Goal: Task Accomplishment & Management: Use online tool/utility

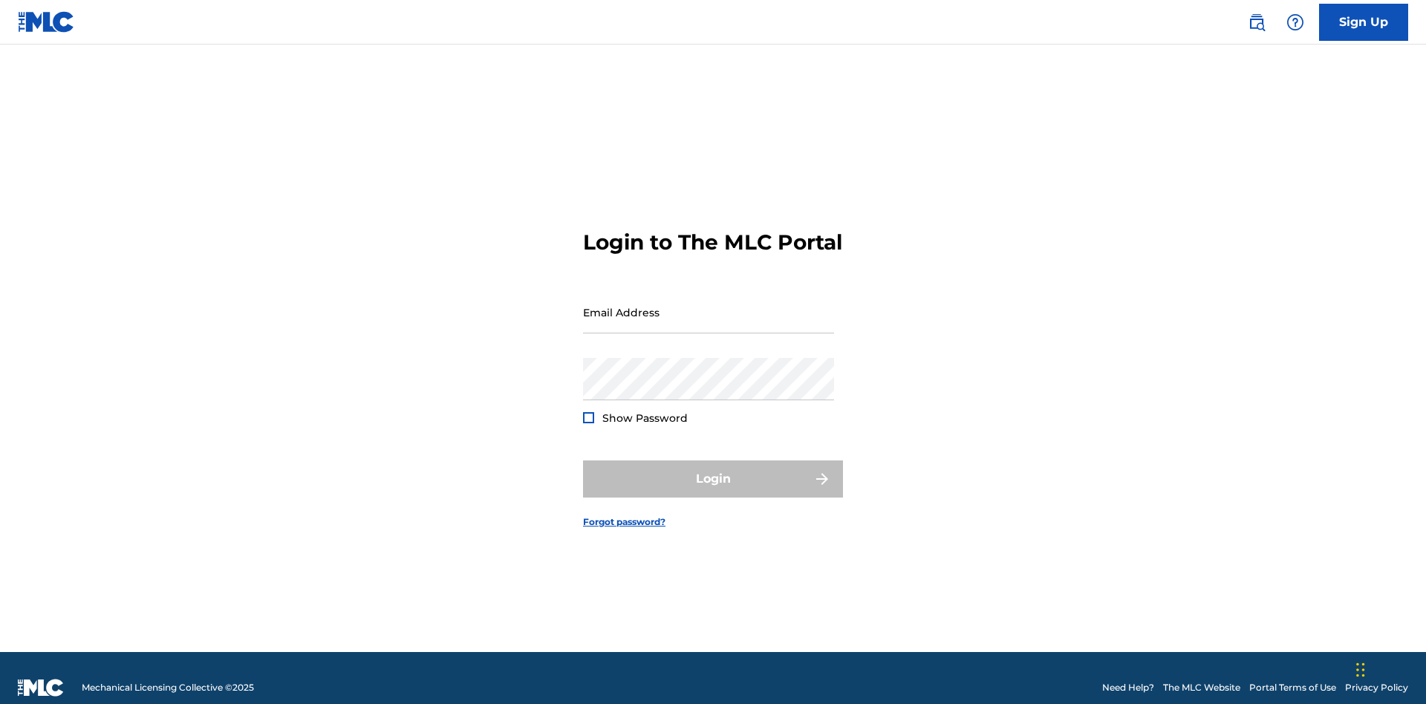
scroll to position [19, 0]
click at [709, 305] on input "Email Address" at bounding box center [708, 312] width 251 height 42
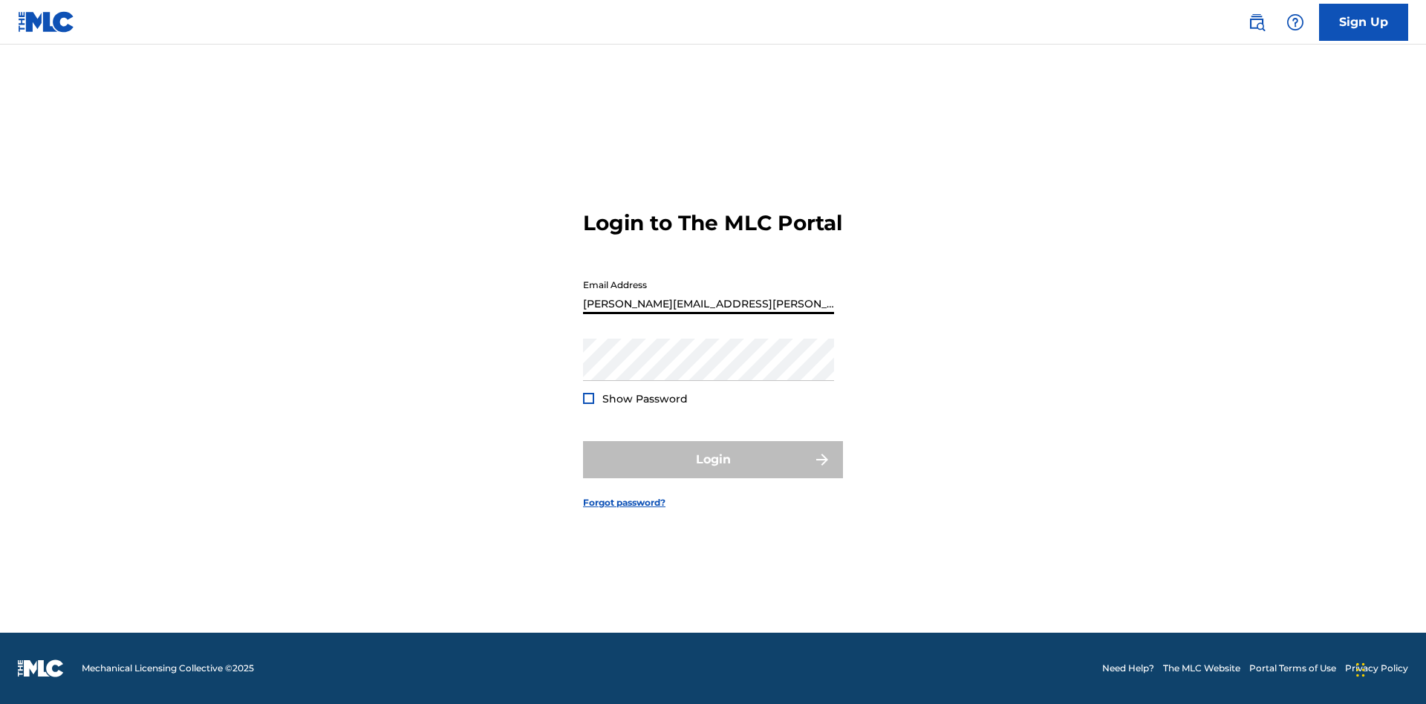
type input "[PERSON_NAME][EMAIL_ADDRESS][PERSON_NAME][DOMAIN_NAME]"
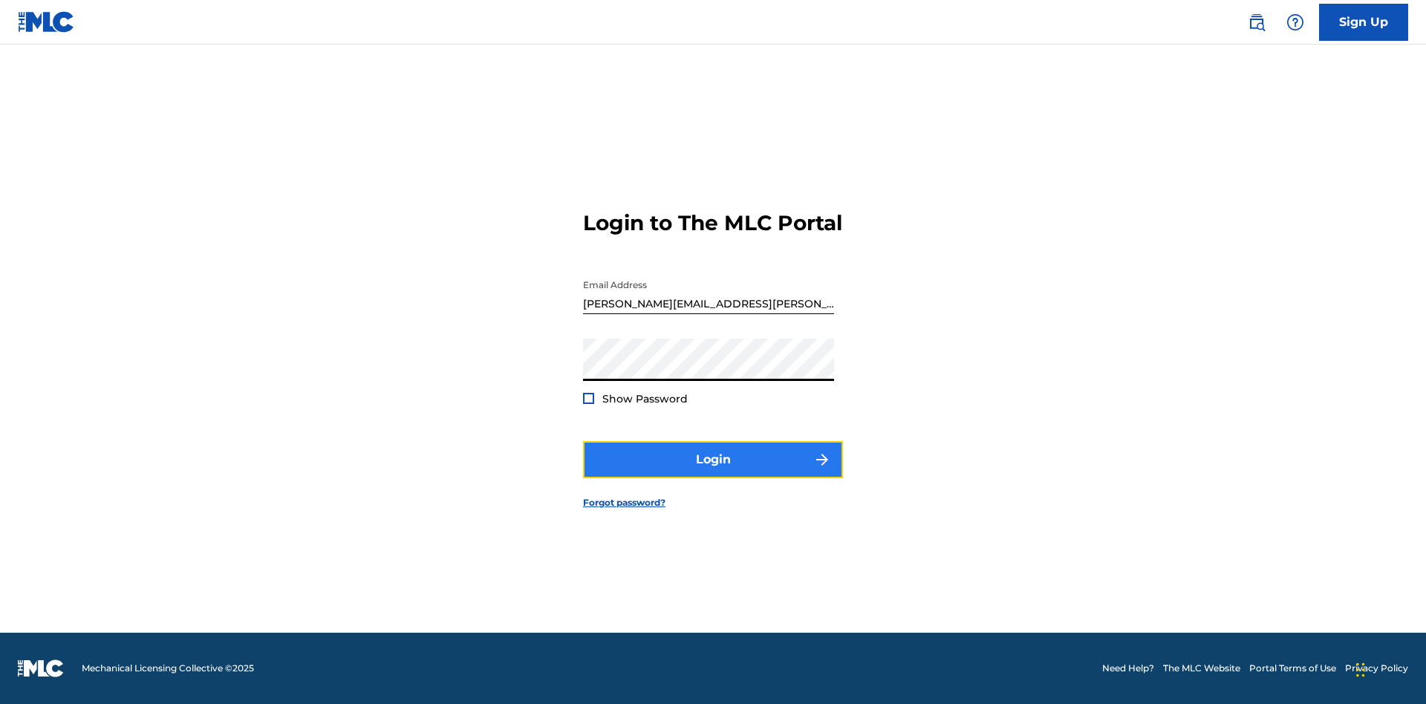
click at [713, 472] on button "Login" at bounding box center [713, 459] width 260 height 37
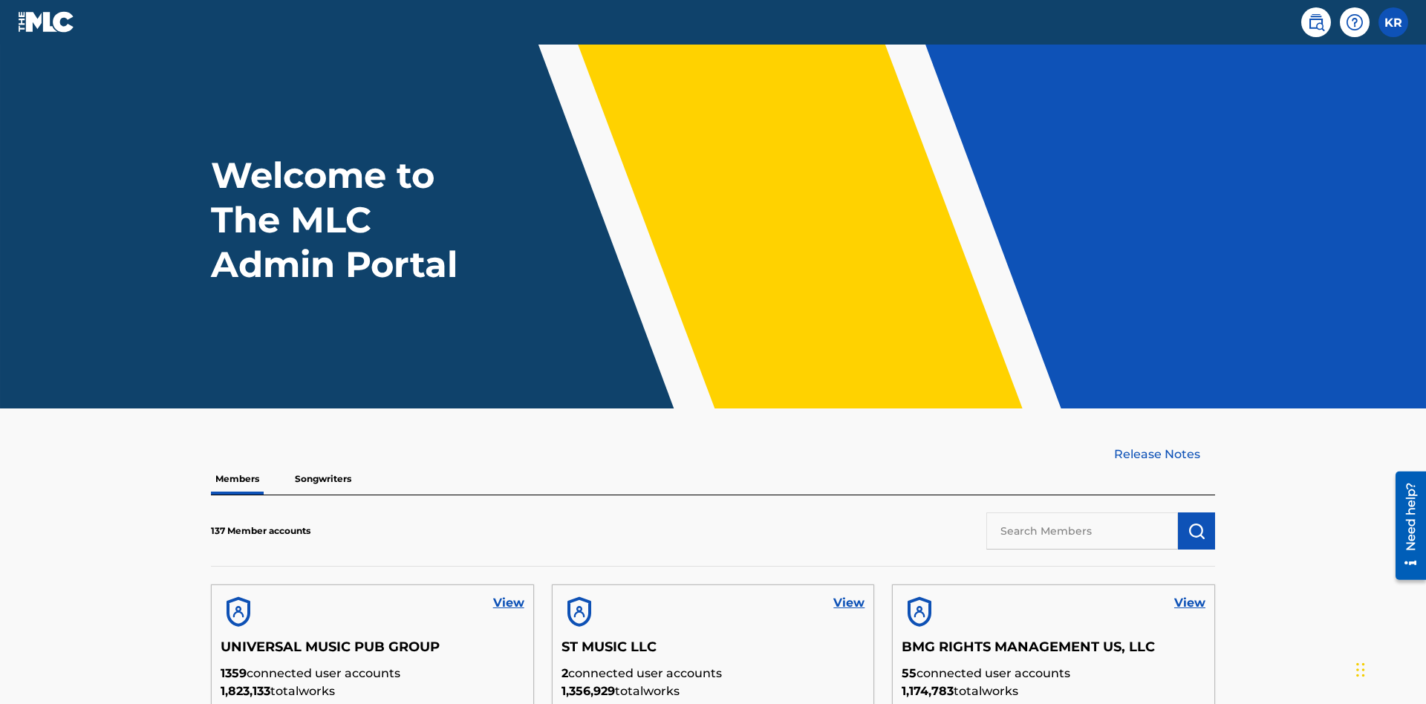
click at [1082, 513] on input "text" at bounding box center [1083, 531] width 192 height 37
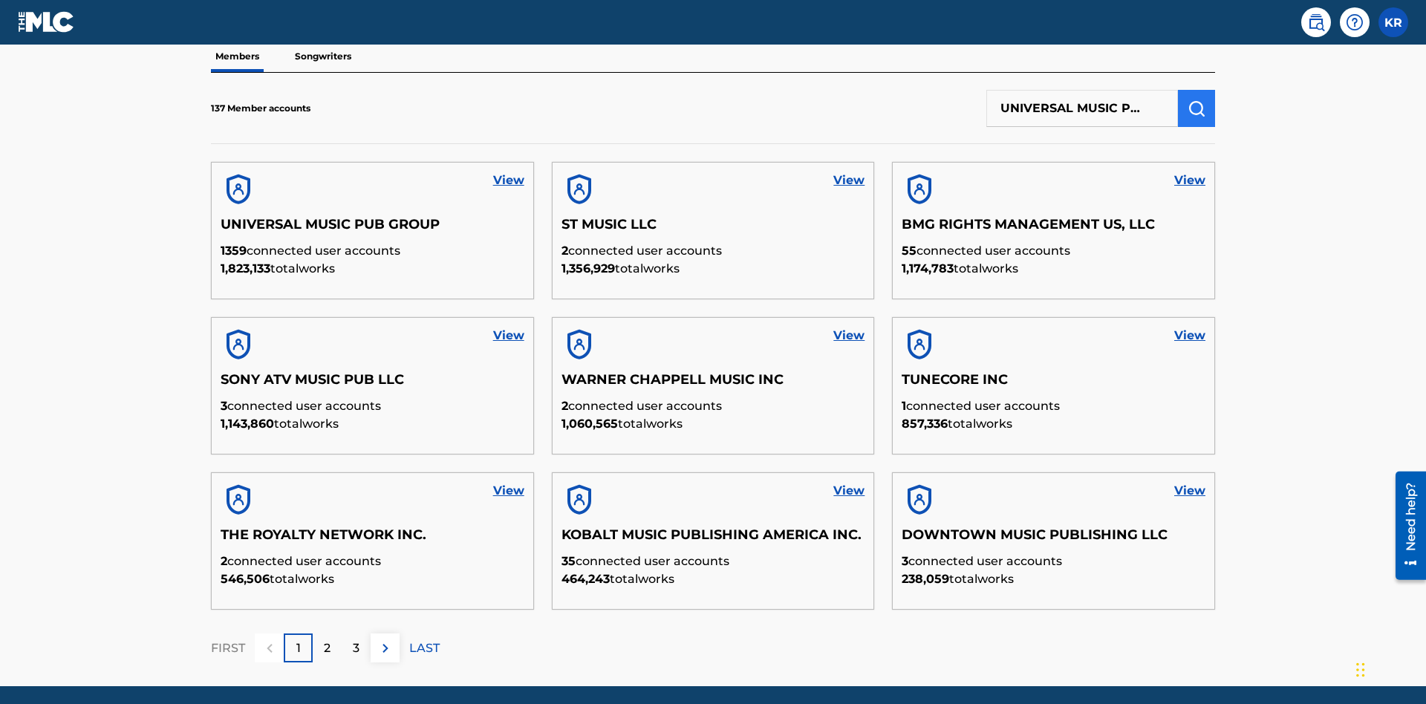
type input "UNIVERSAL MUSIC PUB GROUP"
click at [1197, 100] on img "submit" at bounding box center [1197, 109] width 18 height 18
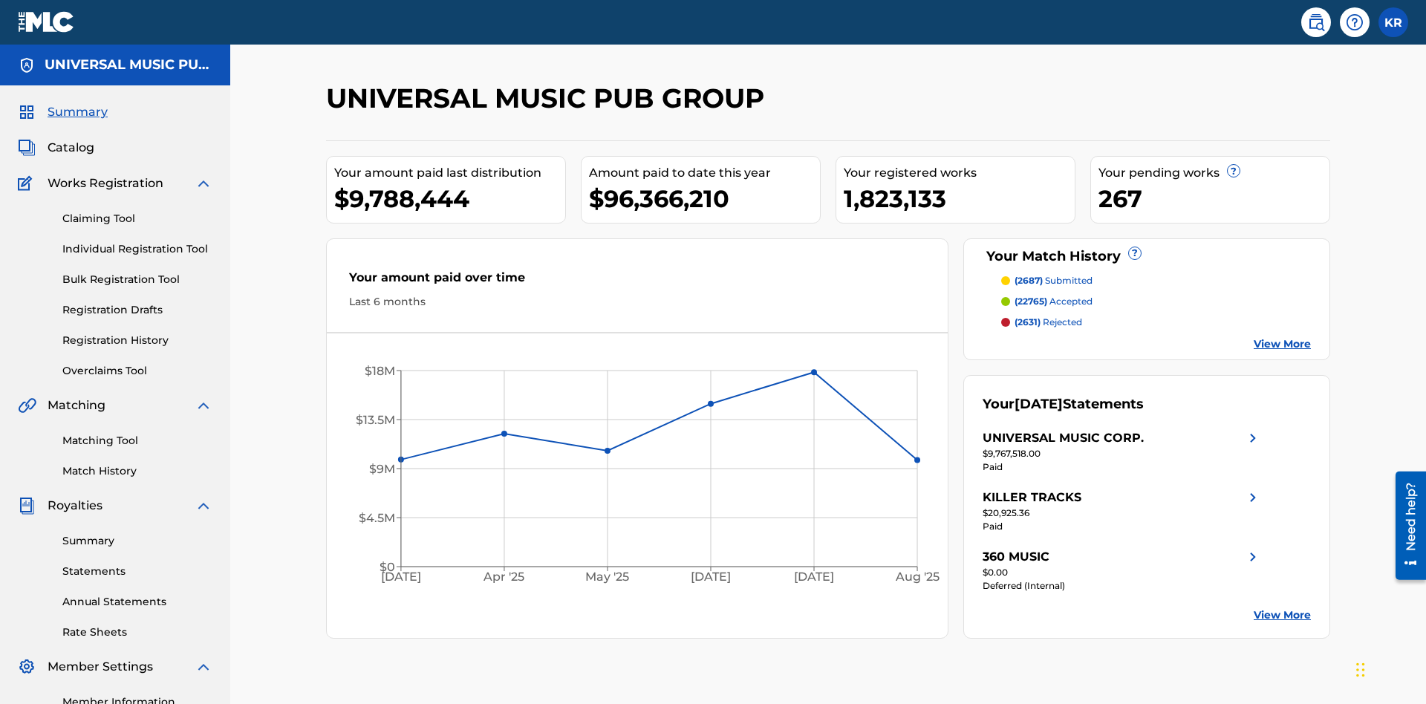
scroll to position [152, 0]
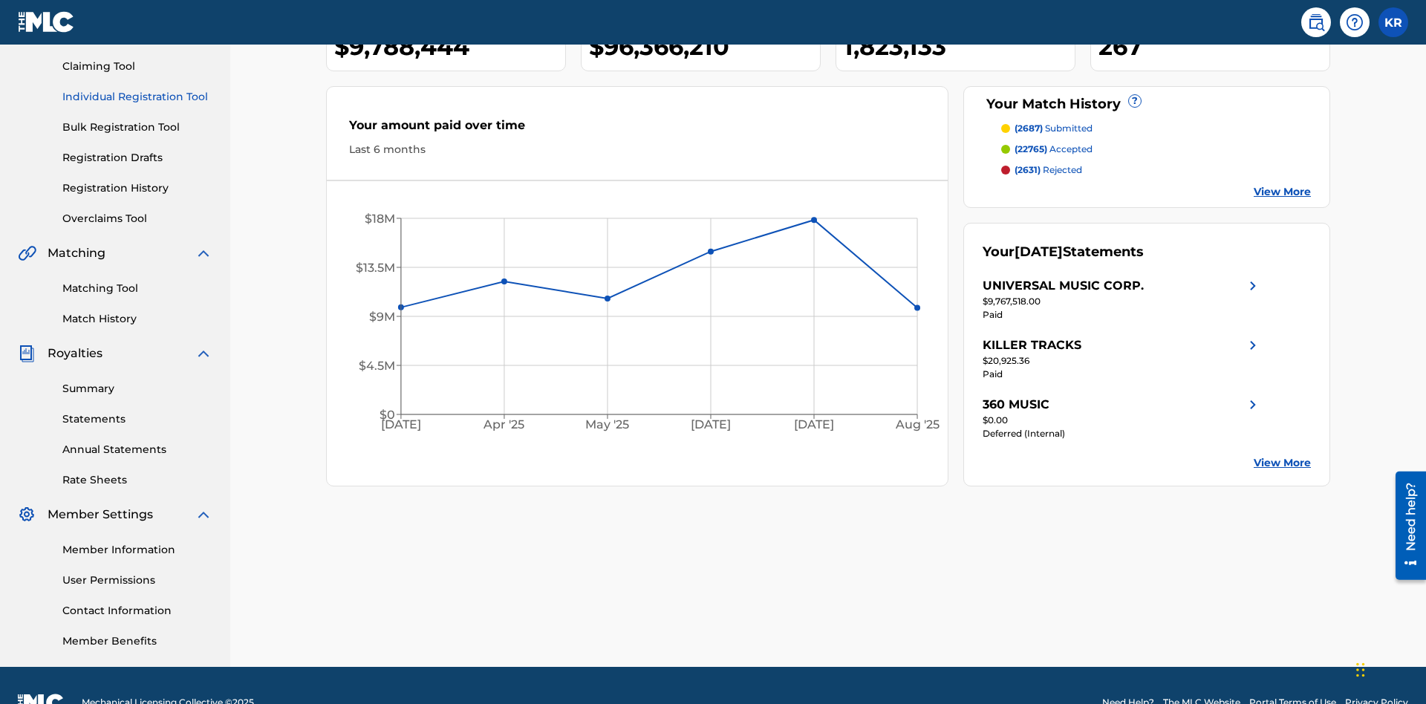
click at [137, 97] on link "Individual Registration Tool" at bounding box center [137, 97] width 150 height 16
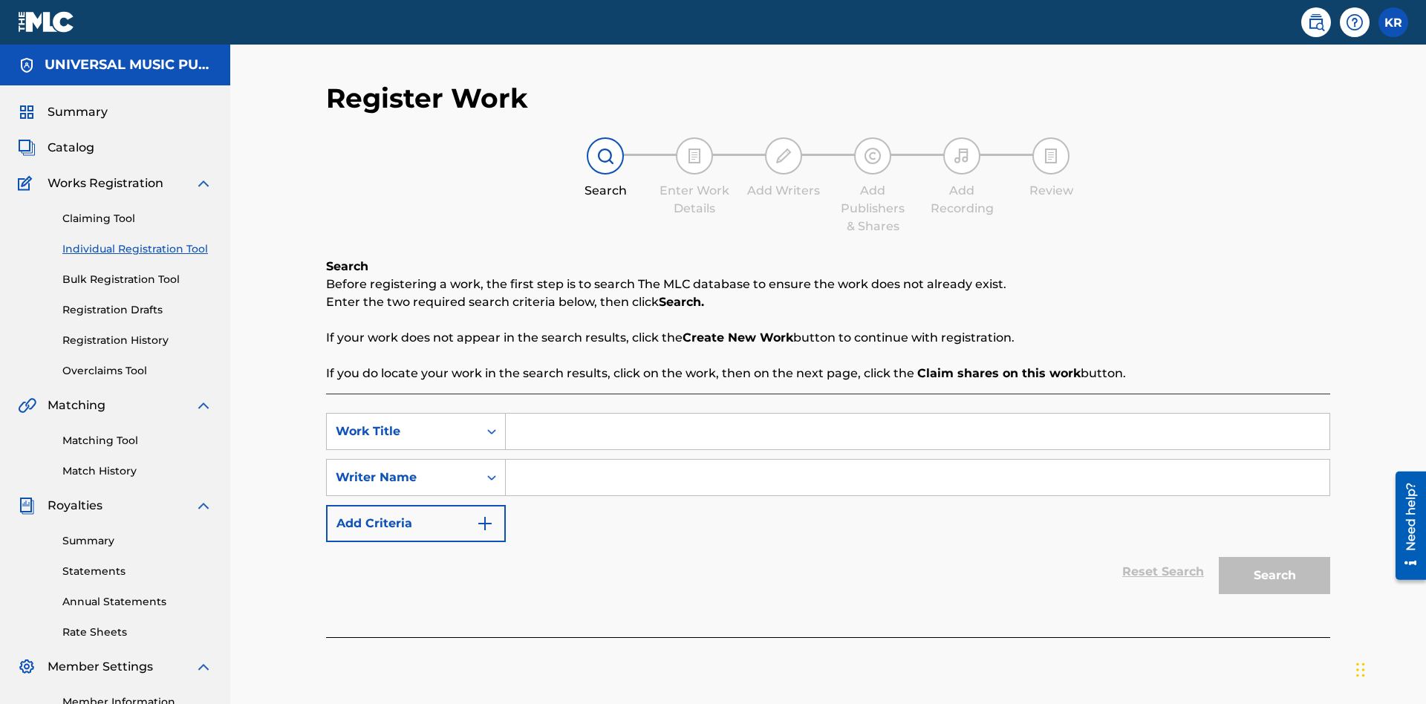
click at [917, 414] on input "Search Form" at bounding box center [918, 432] width 824 height 36
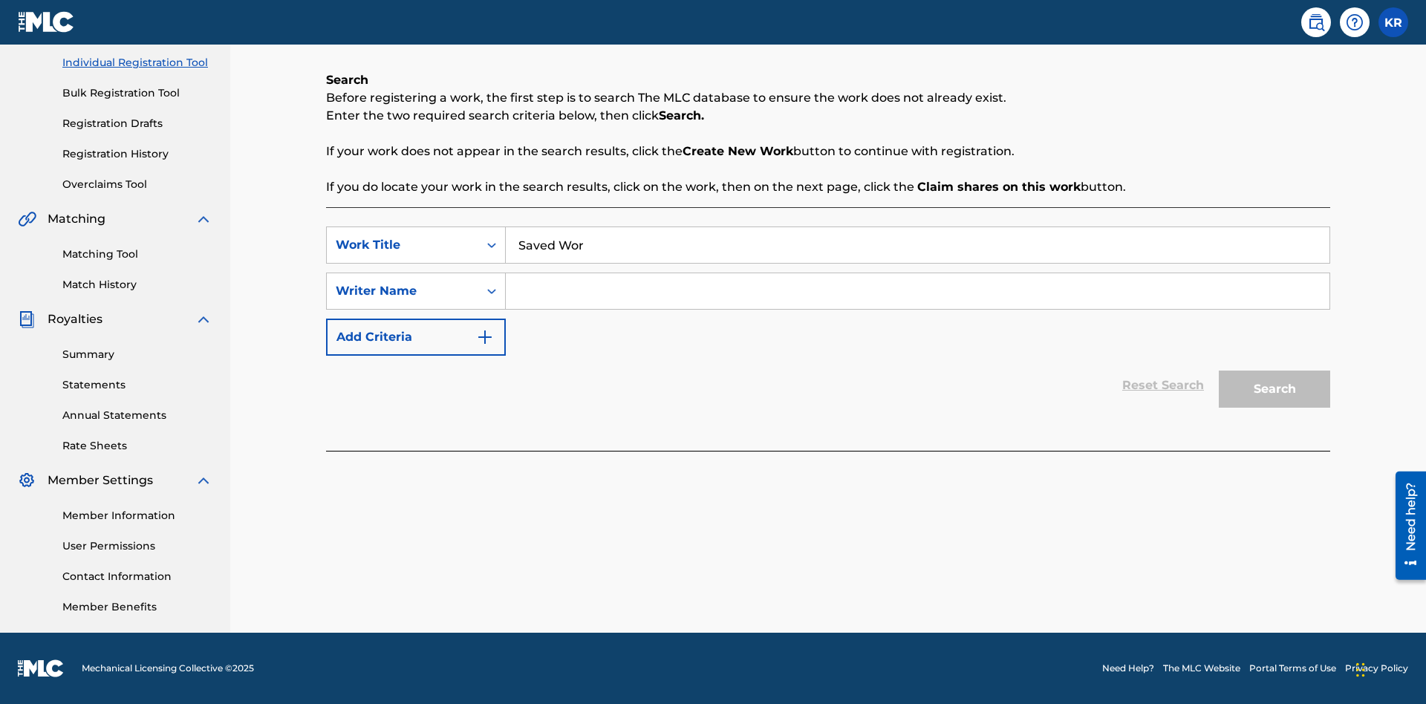
type input "Saved Work"
